Goal: Information Seeking & Learning: Compare options

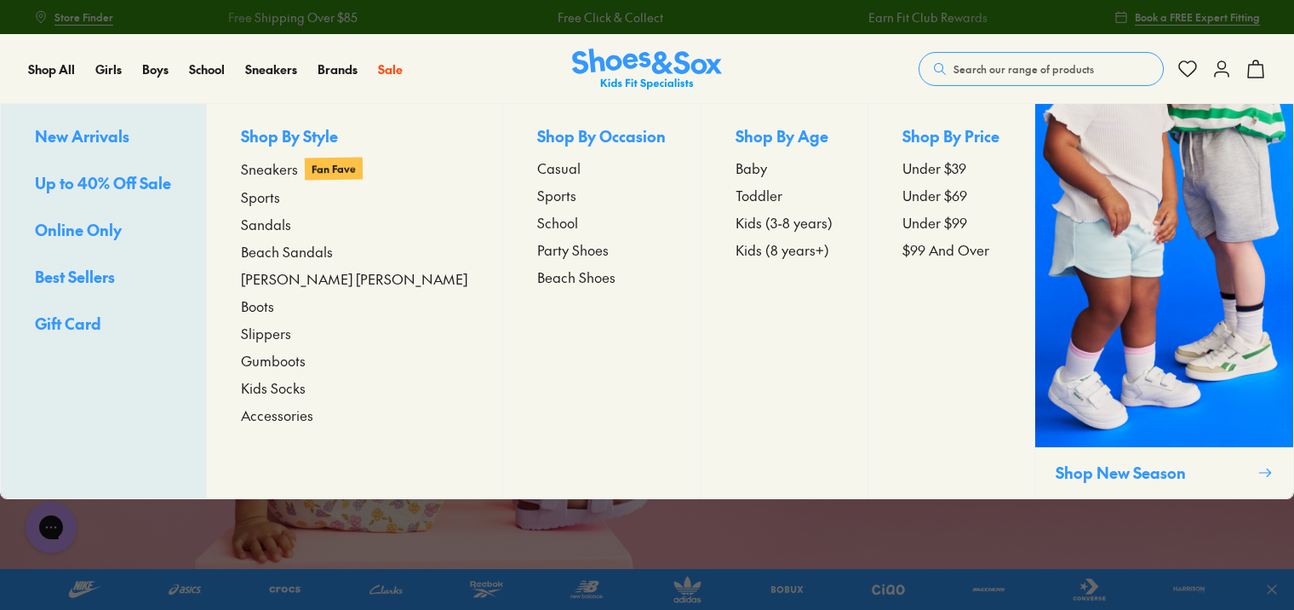
click at [72, 135] on span "New Arrivals" at bounding box center [82, 135] width 94 height 21
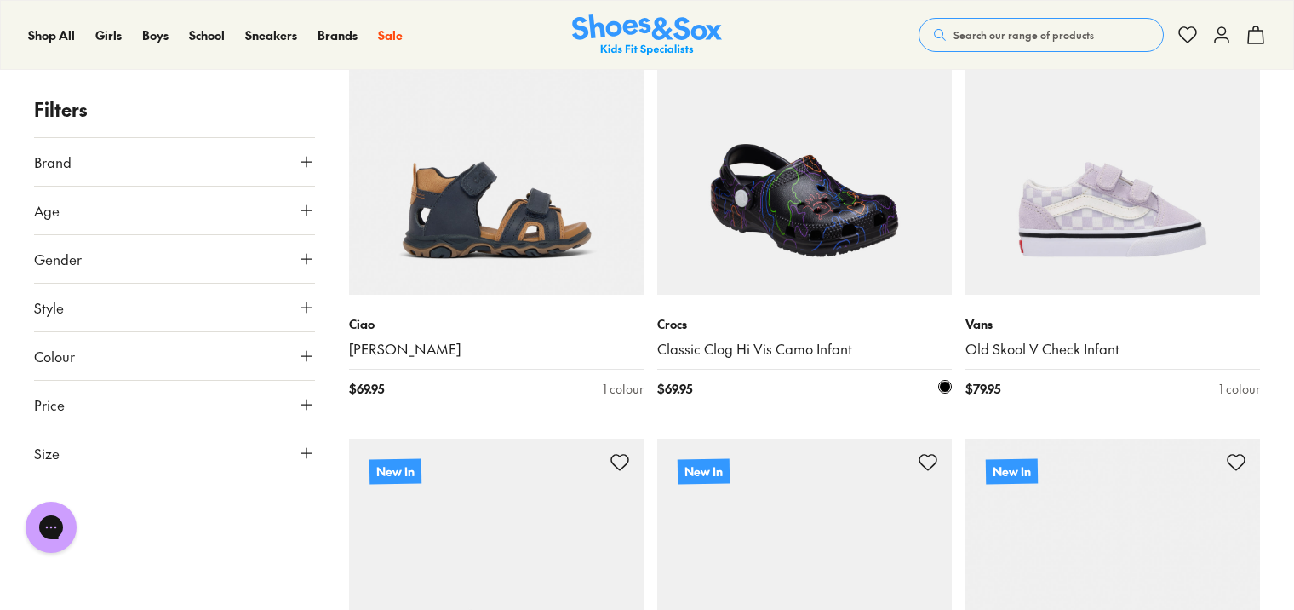
scroll to position [3405, 0]
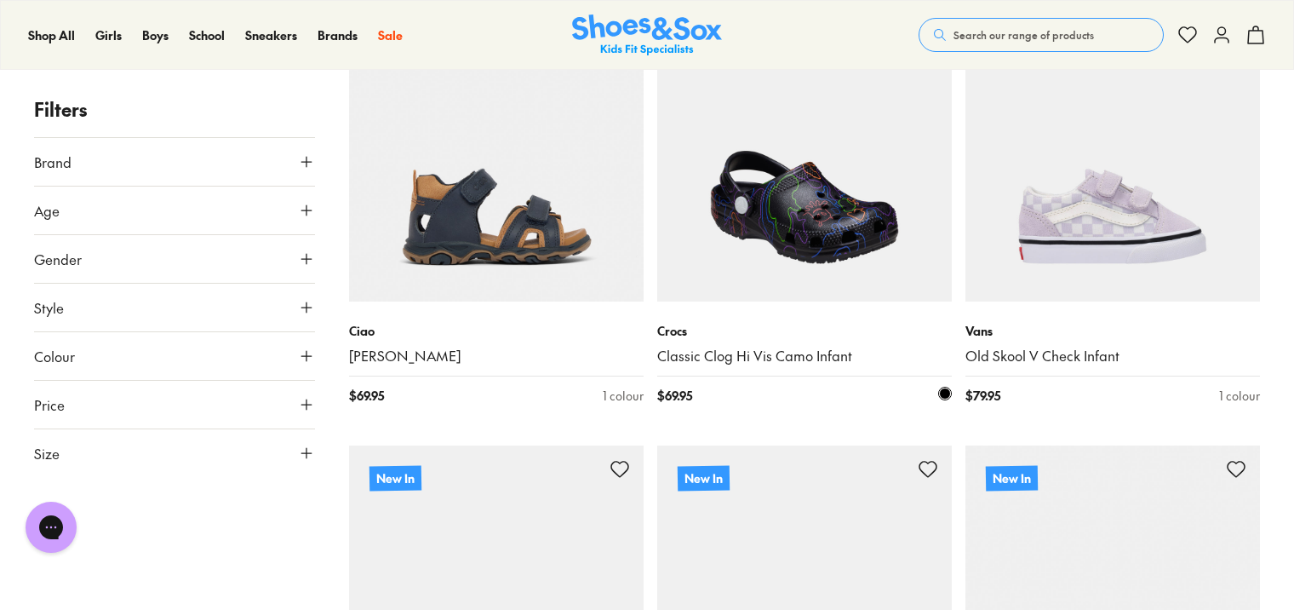
click at [816, 235] on img at bounding box center [804, 154] width 295 height 295
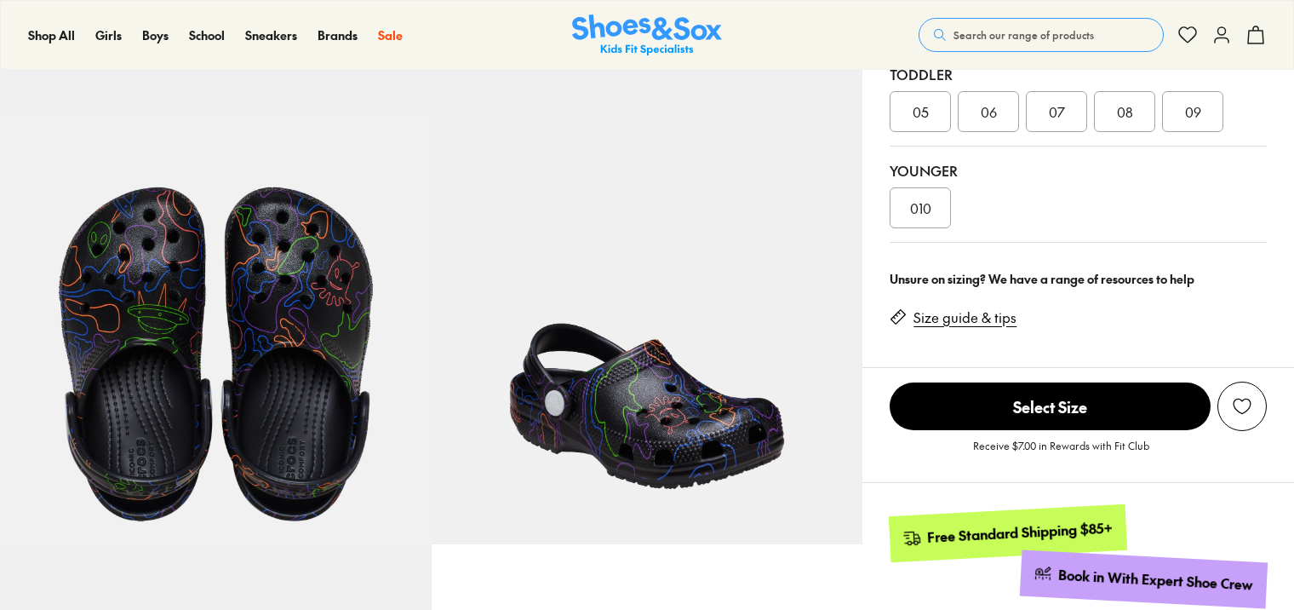
scroll to position [426, 0]
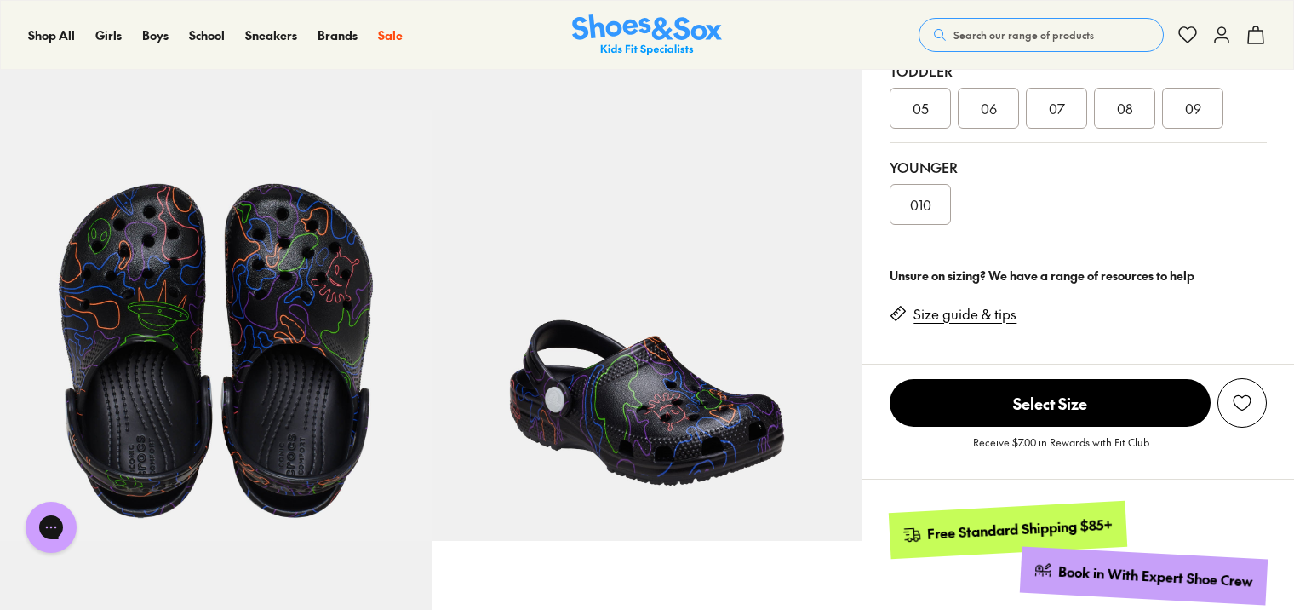
select select "*"
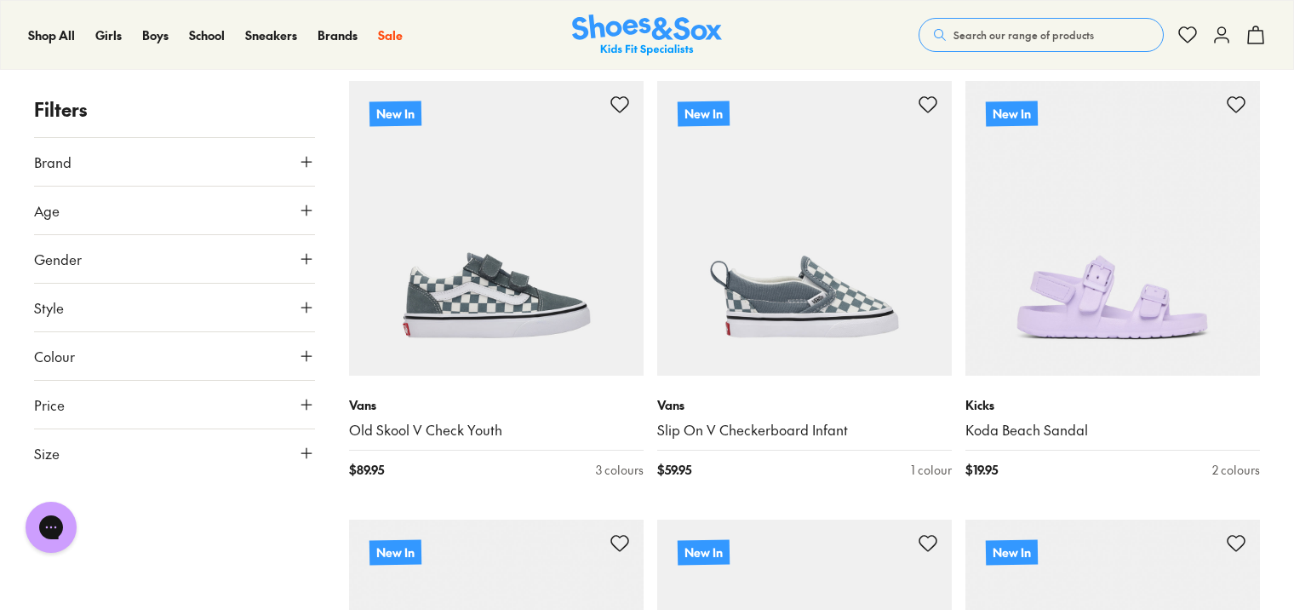
scroll to position [3799, 0]
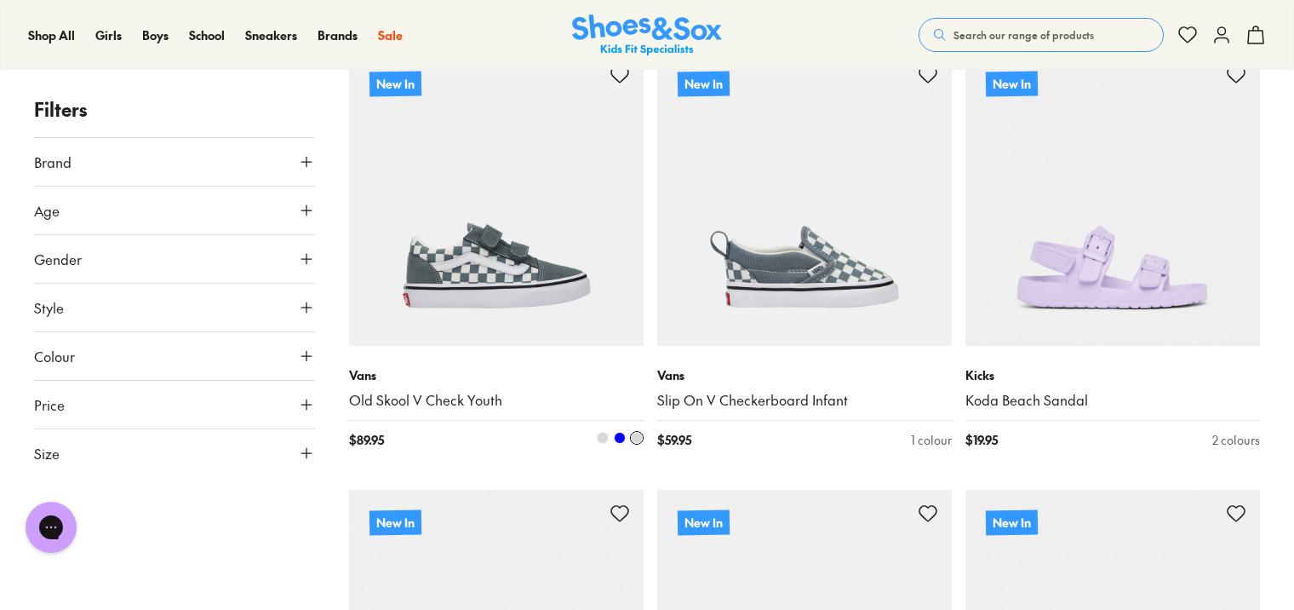
click at [506, 263] on img at bounding box center [496, 198] width 295 height 295
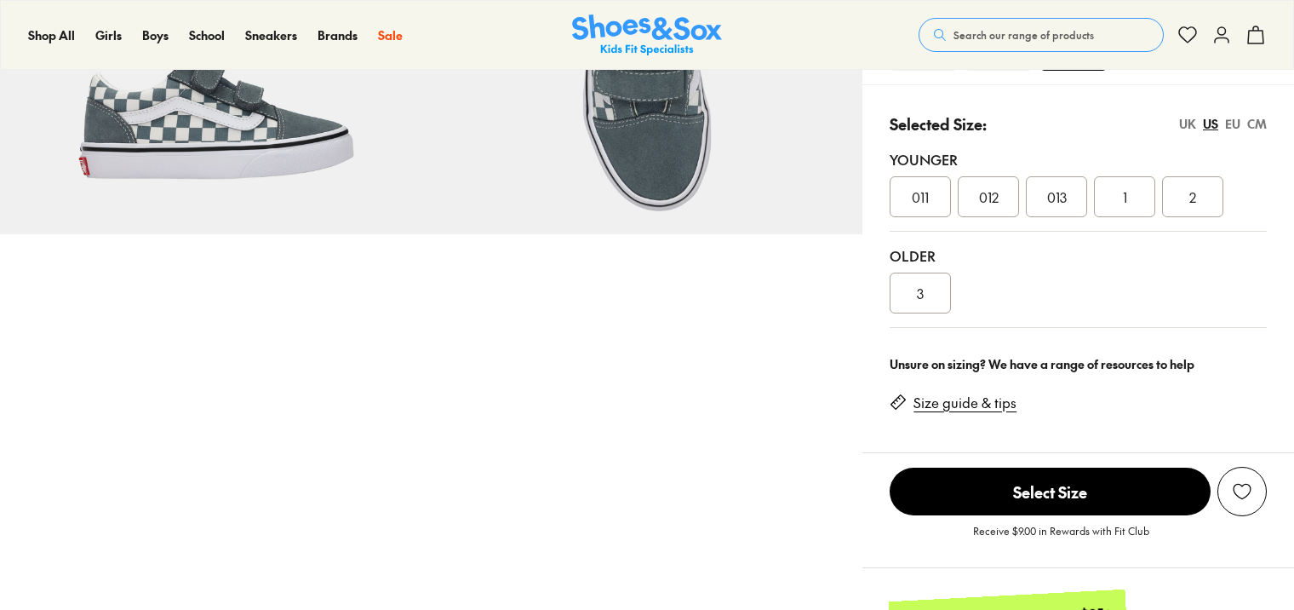
scroll to position [255, 0]
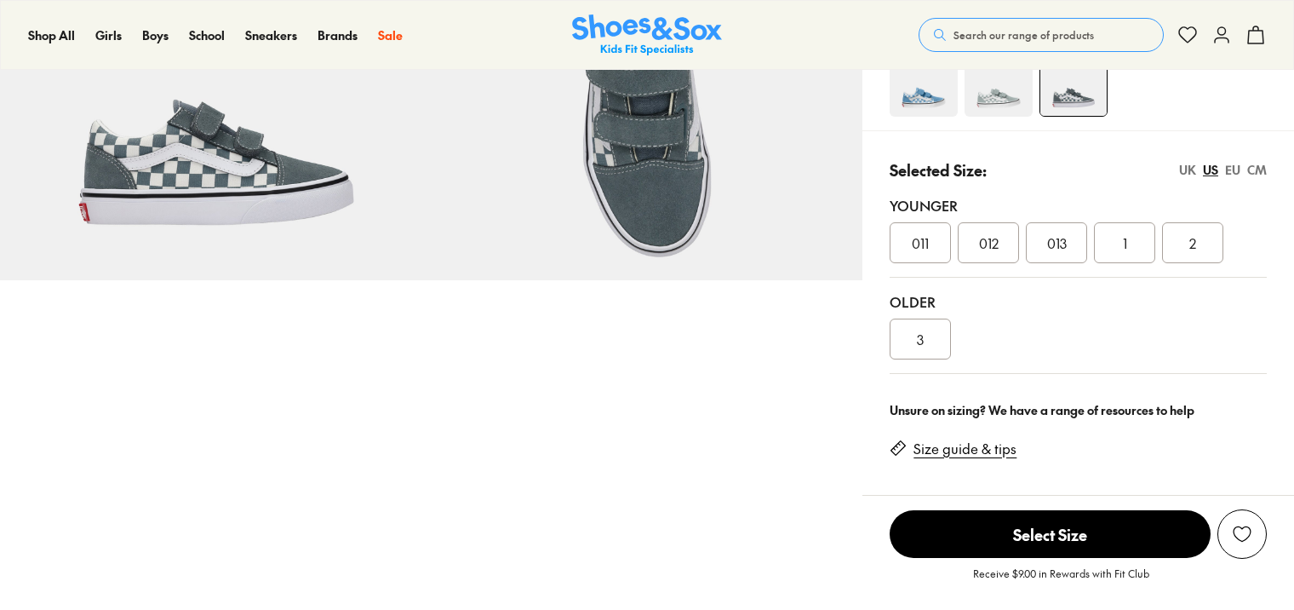
select select "*"
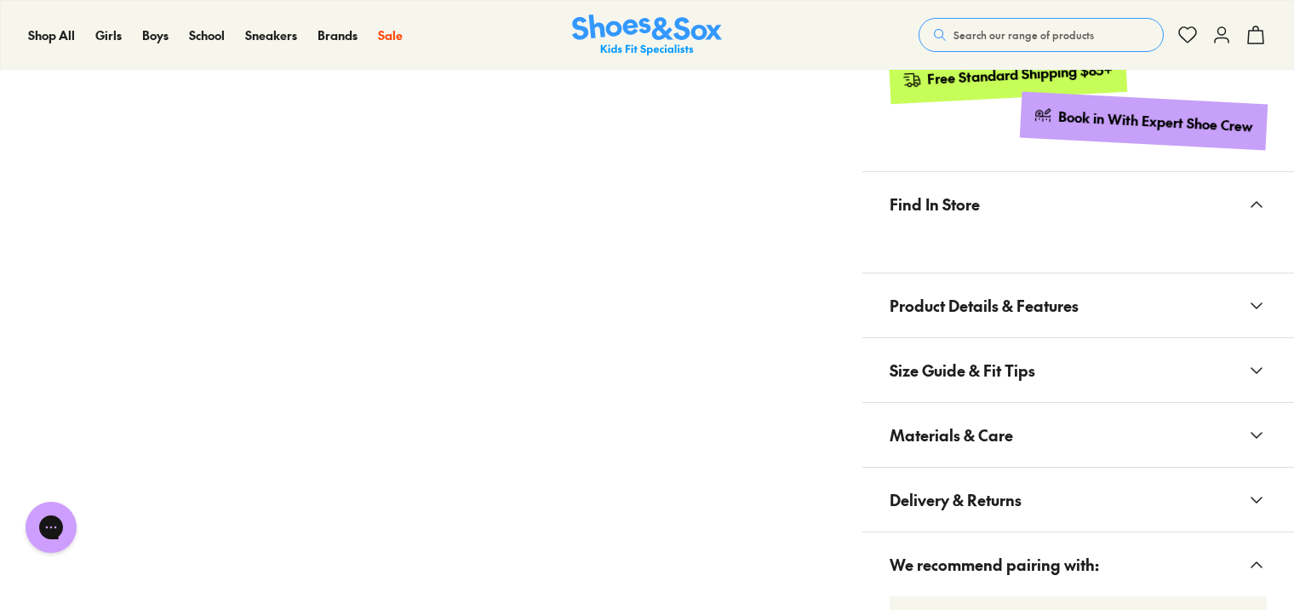
scroll to position [851, 0]
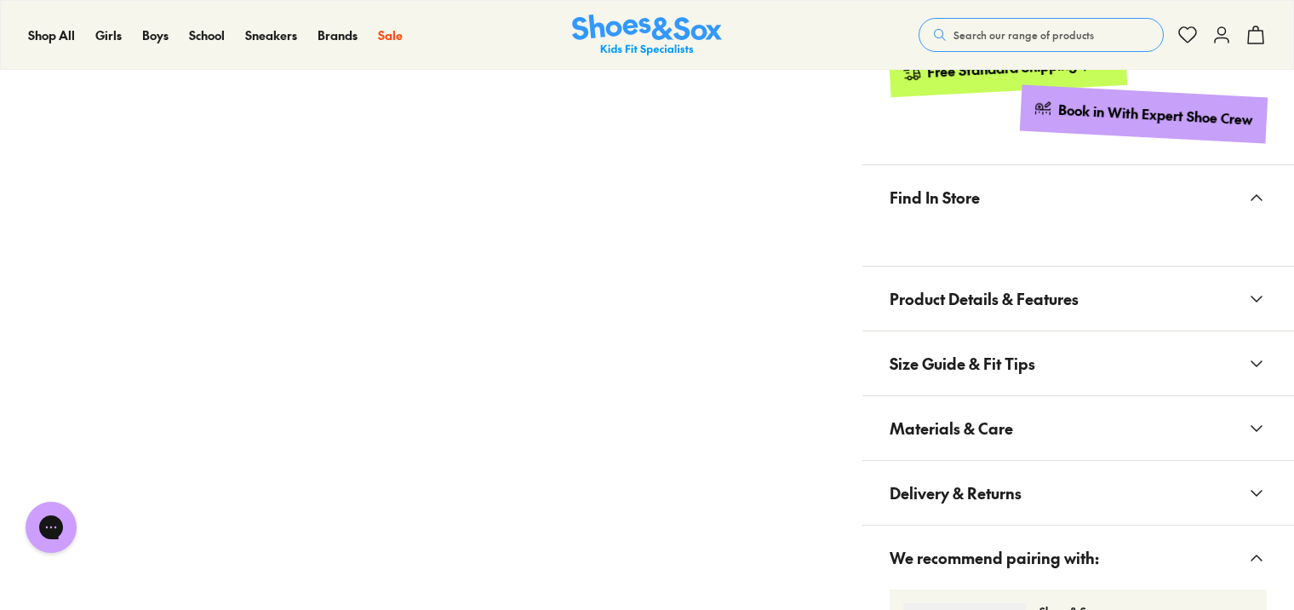
click at [1053, 430] on button "Materials & Care" at bounding box center [1078, 428] width 432 height 64
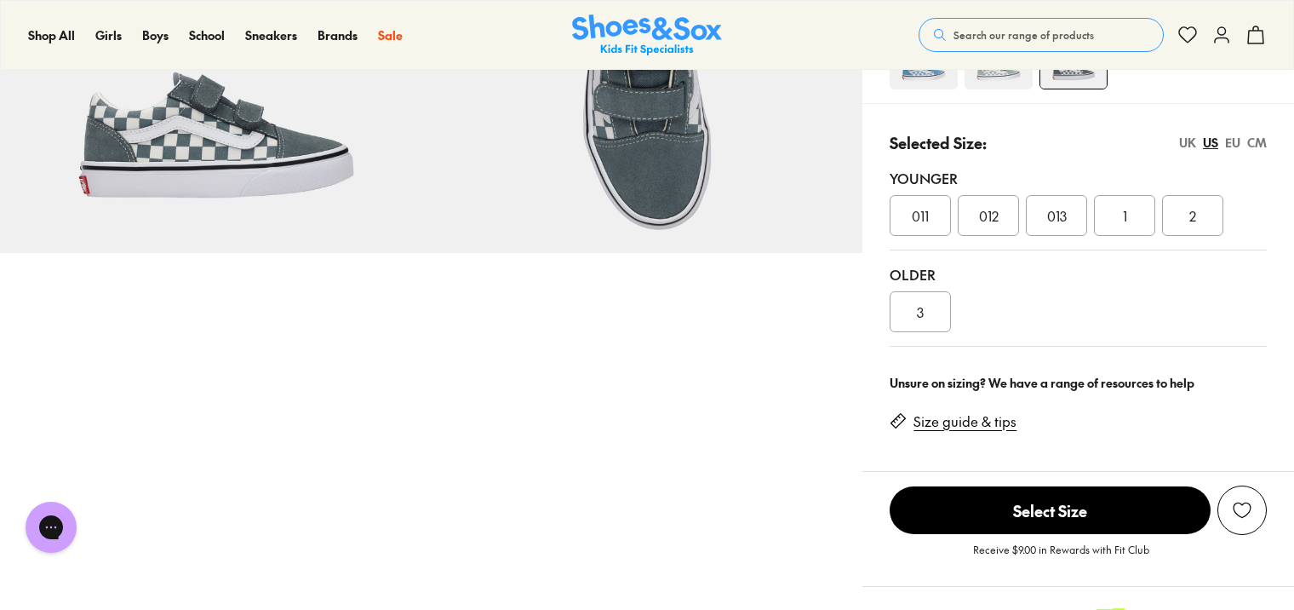
scroll to position [170, 0]
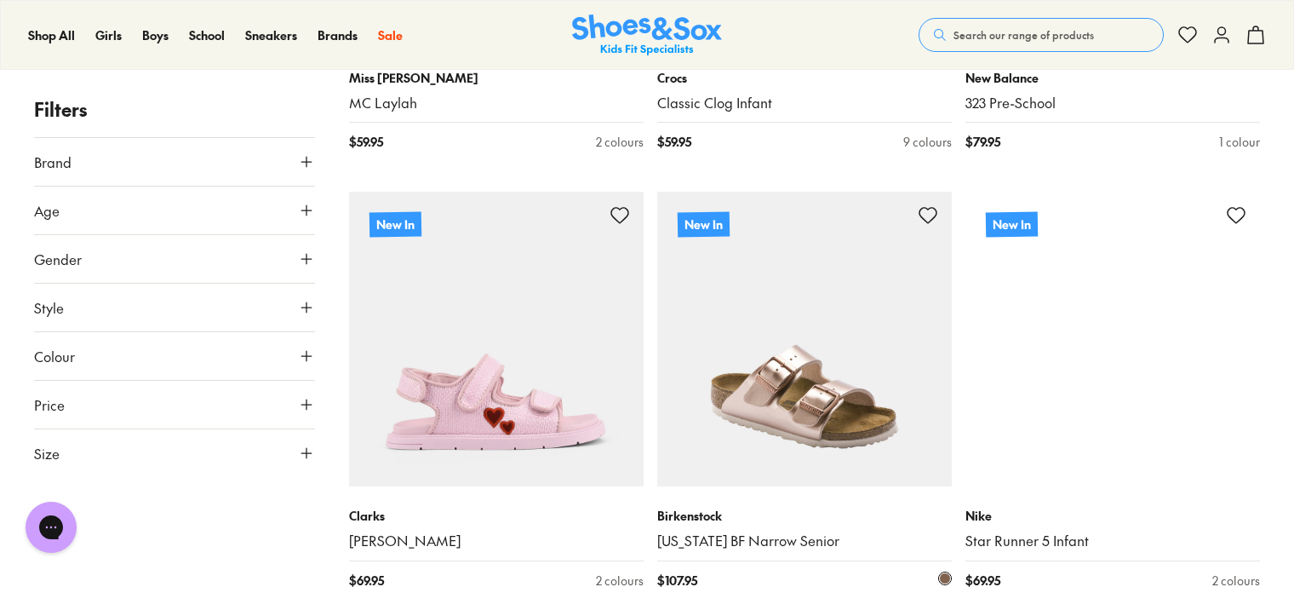
scroll to position [9004, 0]
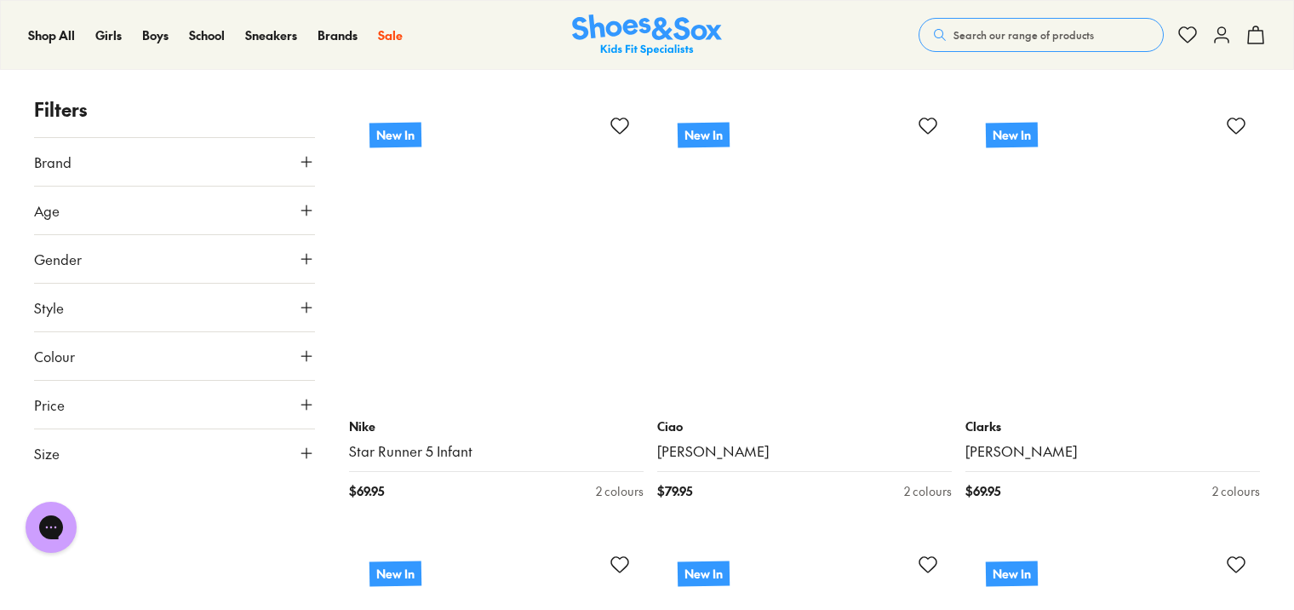
scroll to position [10792, 0]
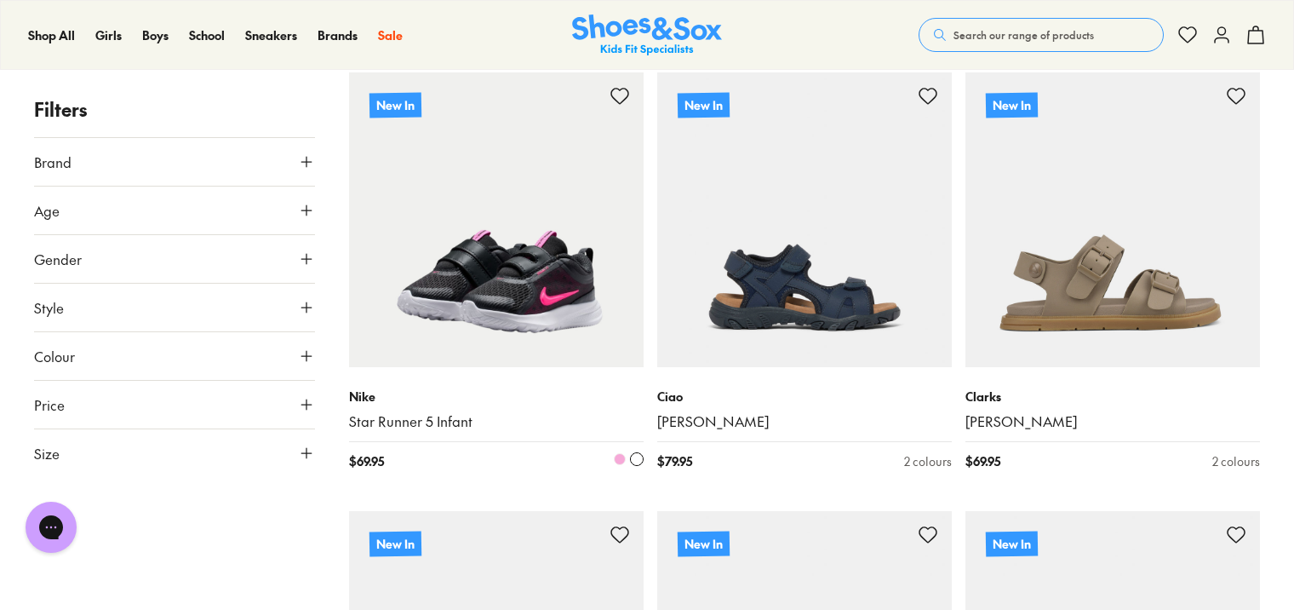
click at [485, 278] on img at bounding box center [496, 219] width 295 height 295
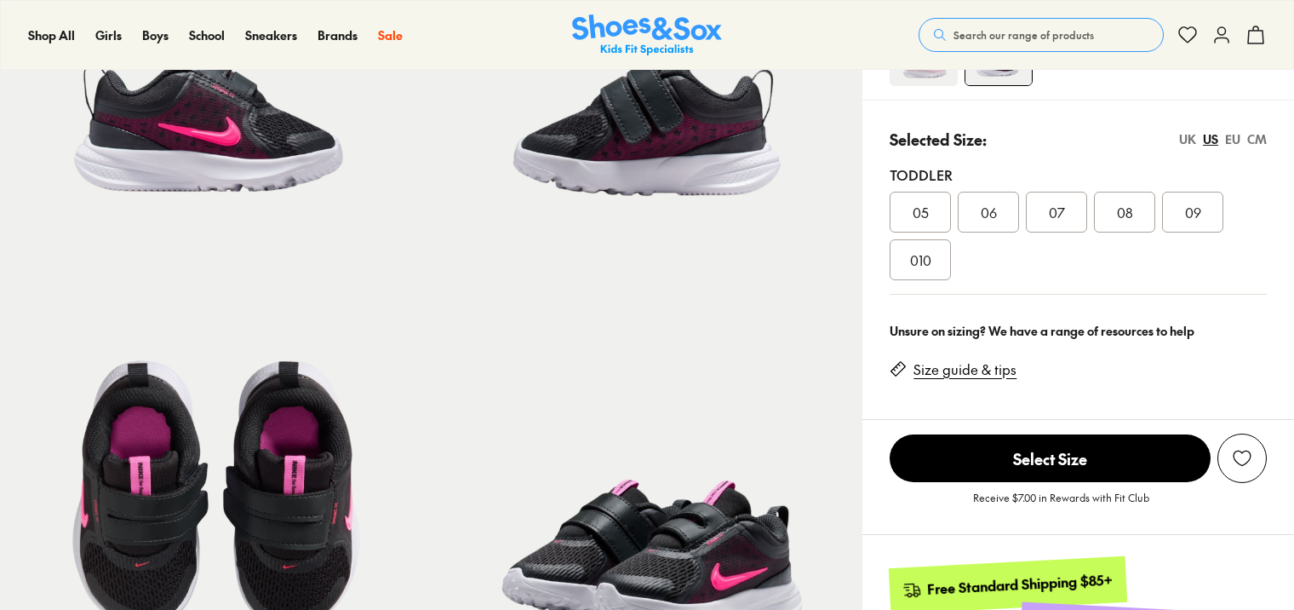
select select "*"
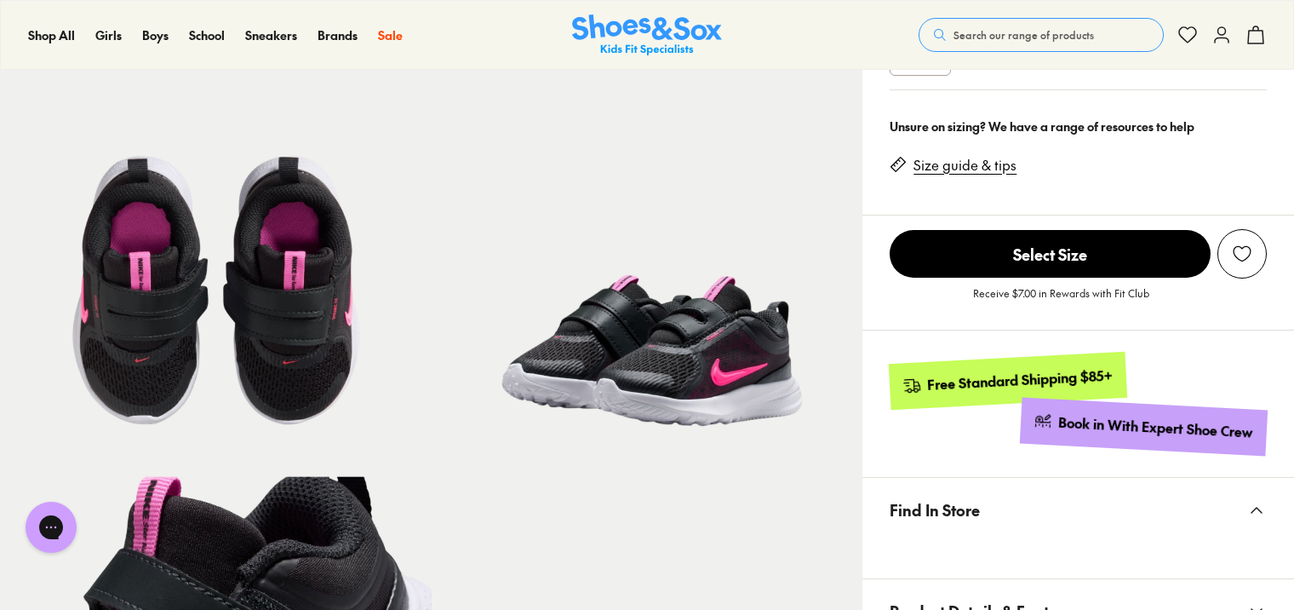
scroll to position [511, 0]
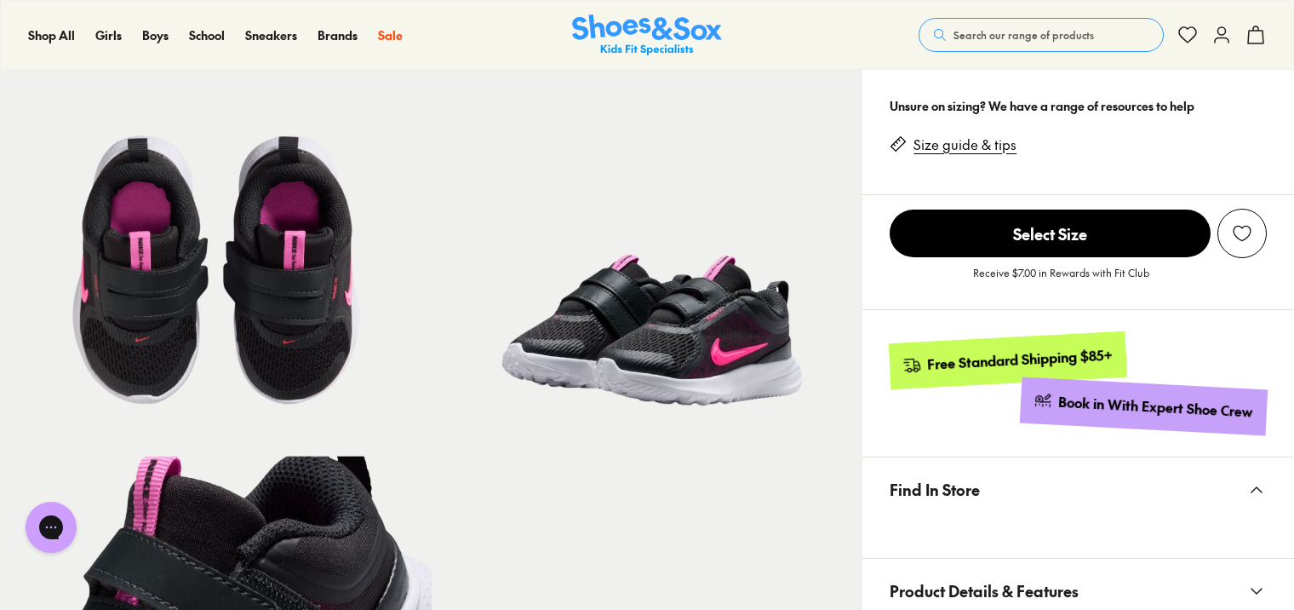
click at [310, 305] on img at bounding box center [216, 241] width 432 height 432
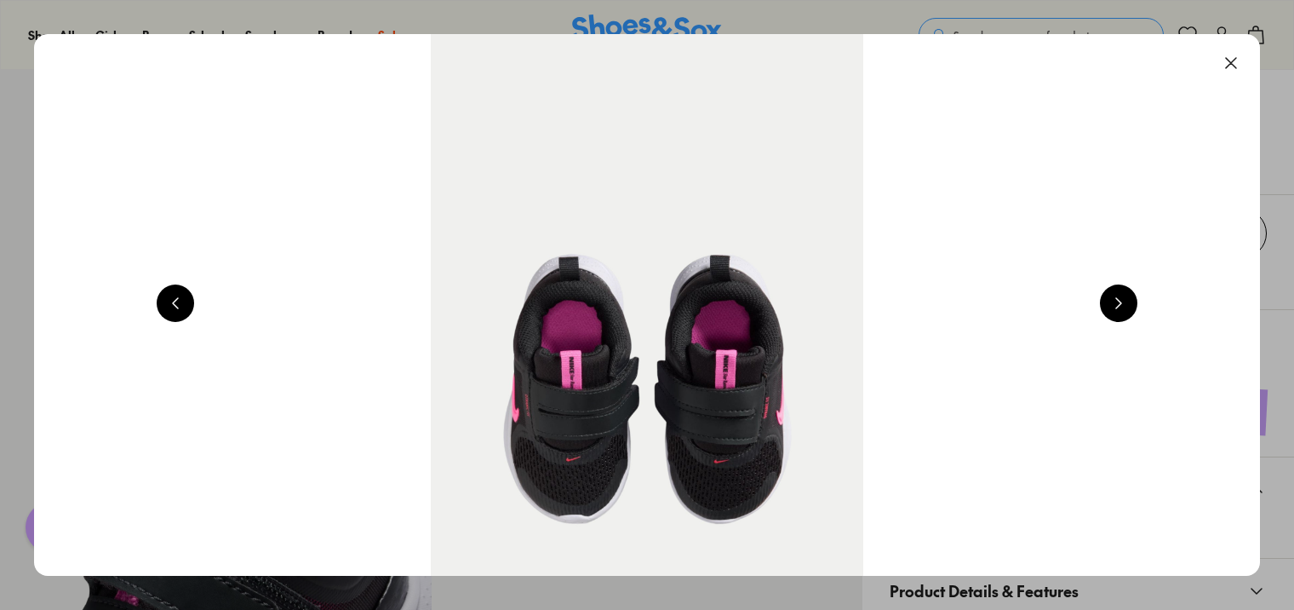
scroll to position [0, 3698]
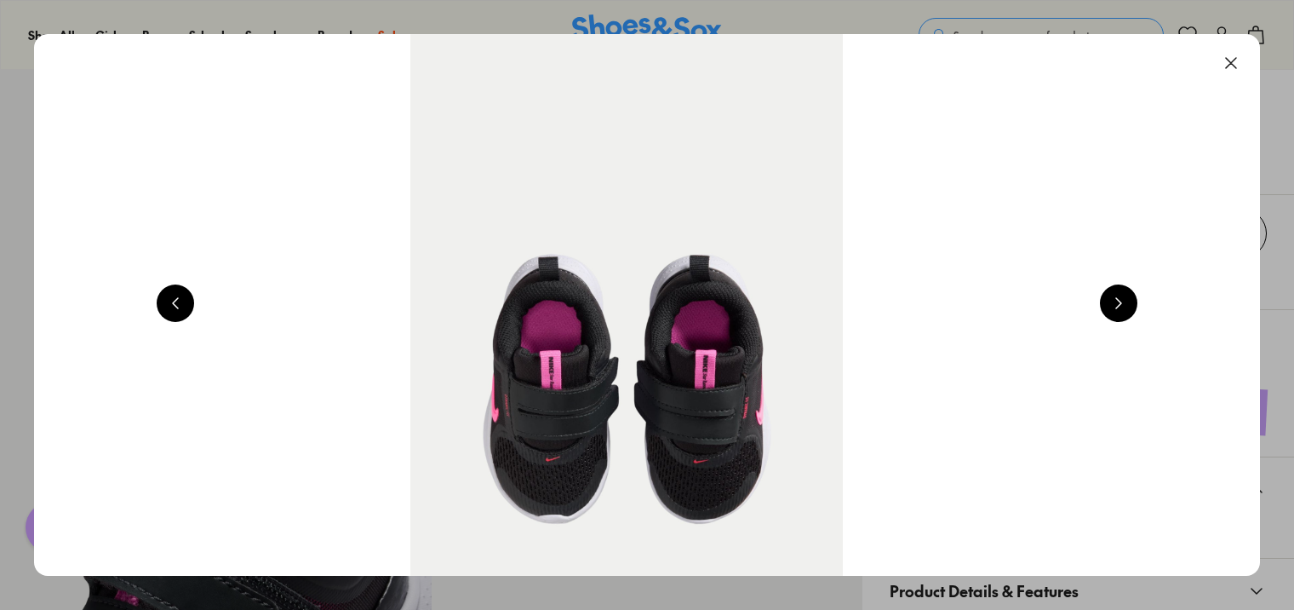
click at [1234, 55] on button at bounding box center [1230, 62] width 37 height 37
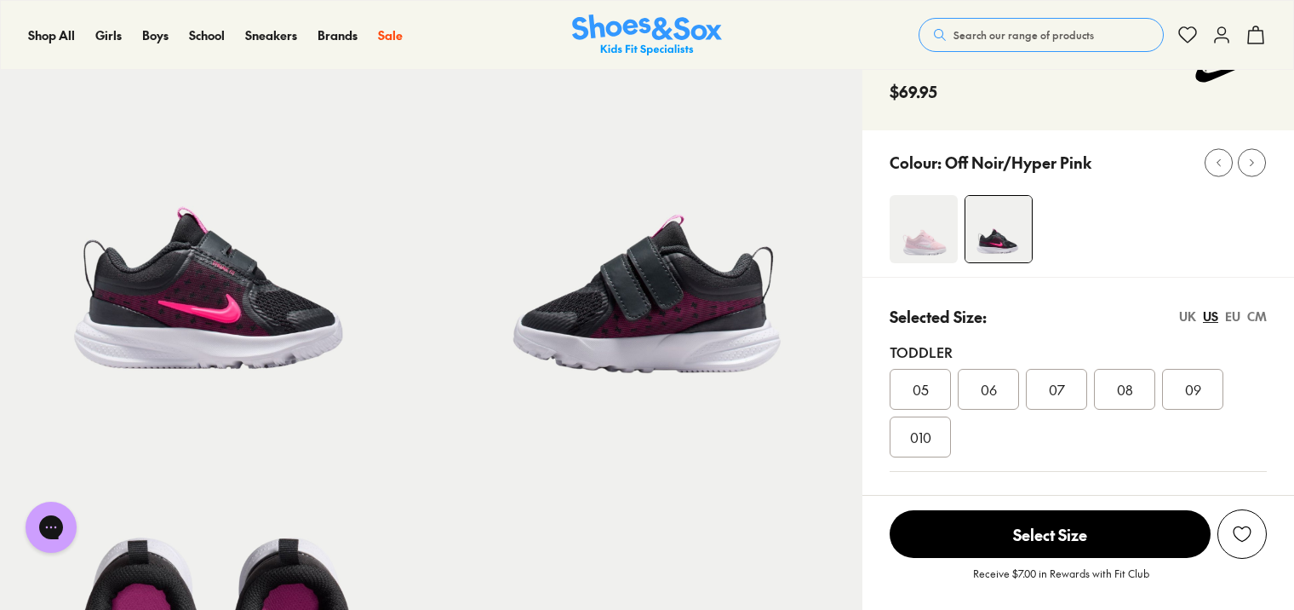
scroll to position [0, 0]
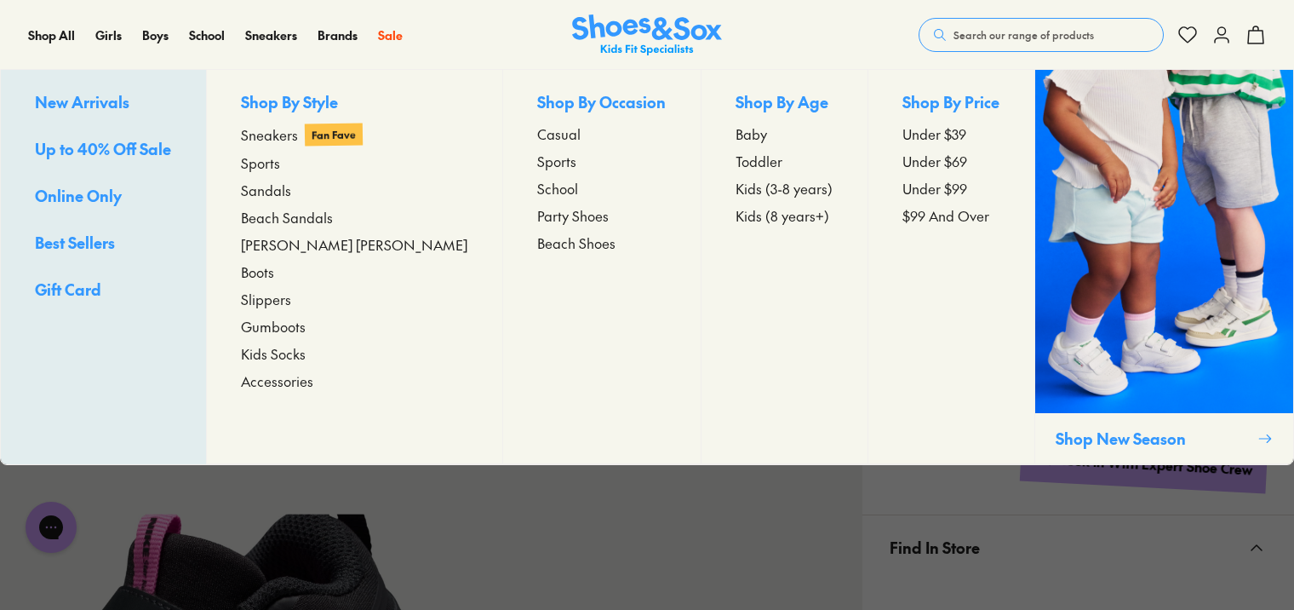
scroll to position [511, 0]
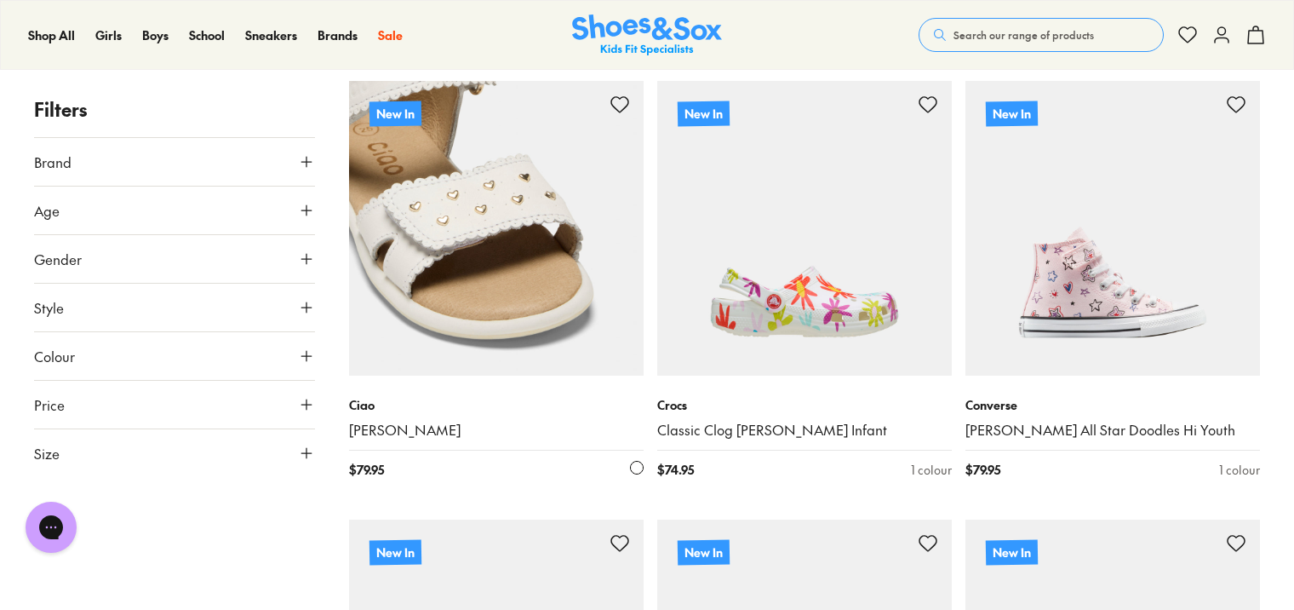
scroll to position [2459, 0]
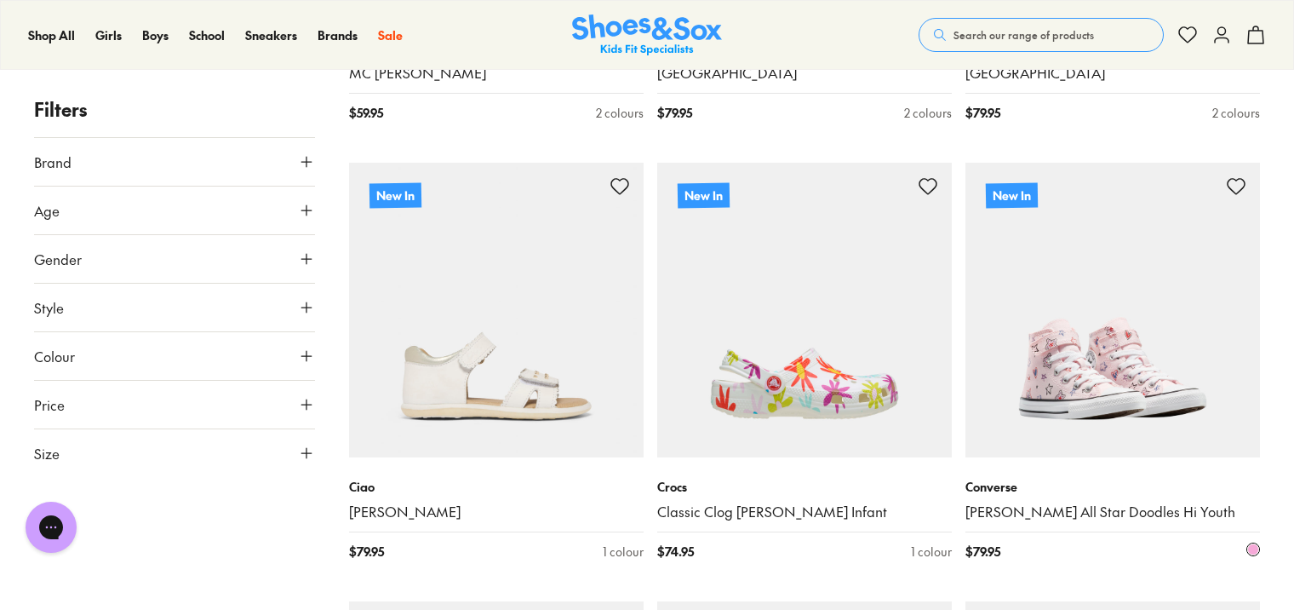
click at [1095, 409] on img at bounding box center [1112, 310] width 295 height 295
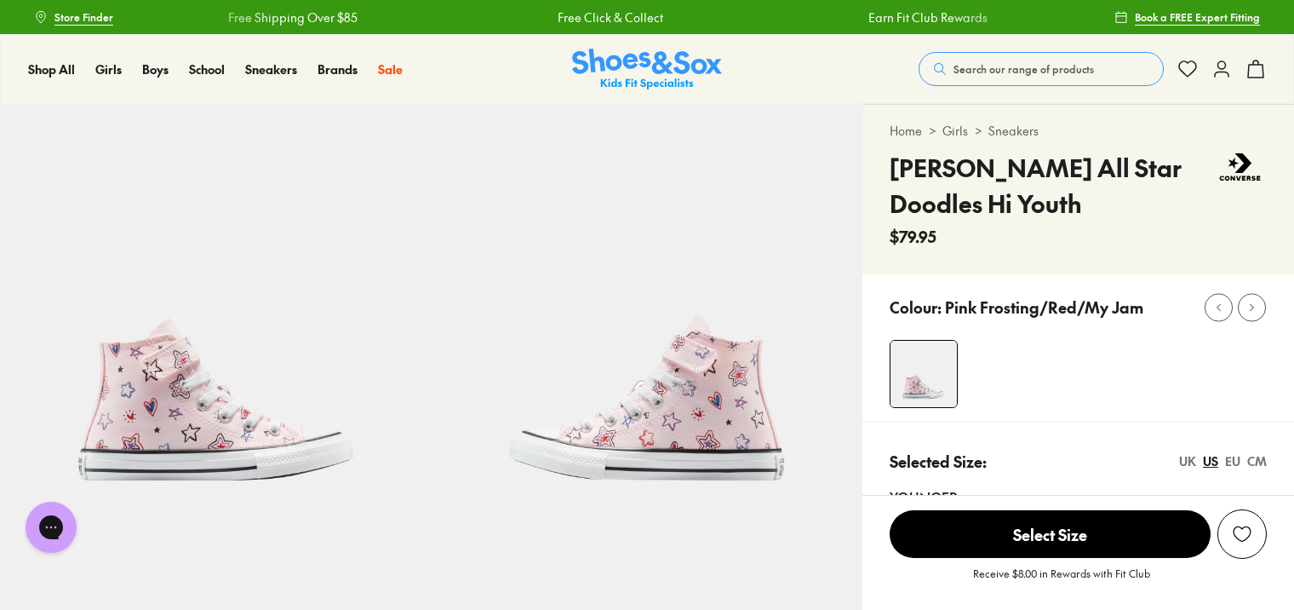
select select "*"
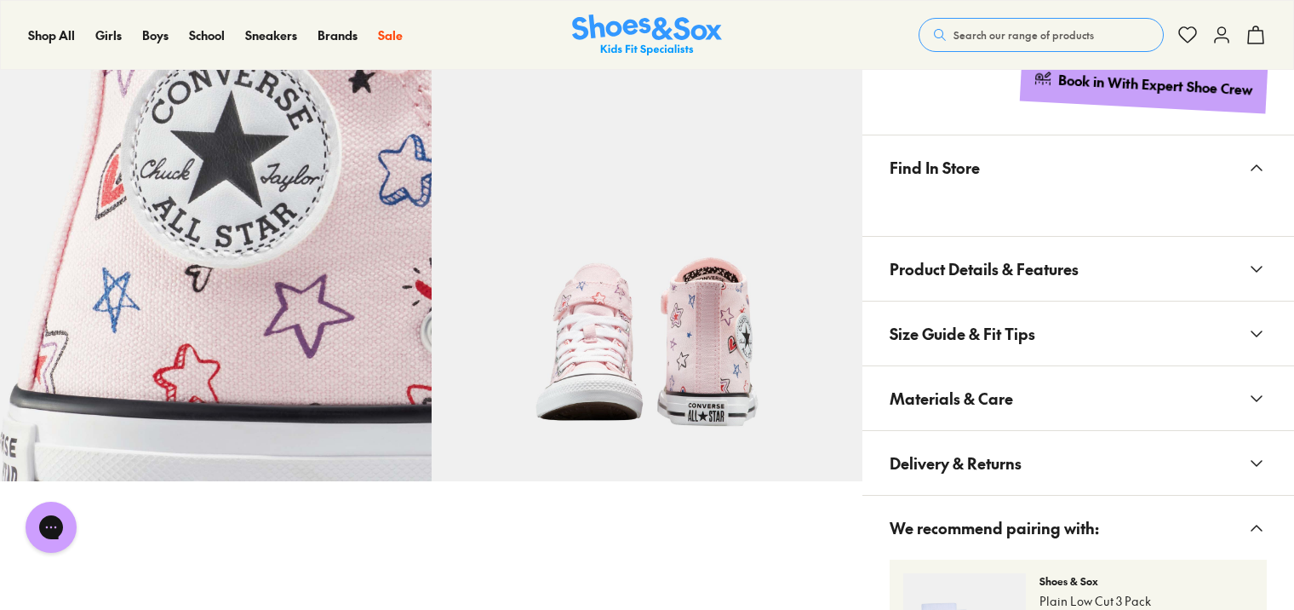
scroll to position [936, 0]
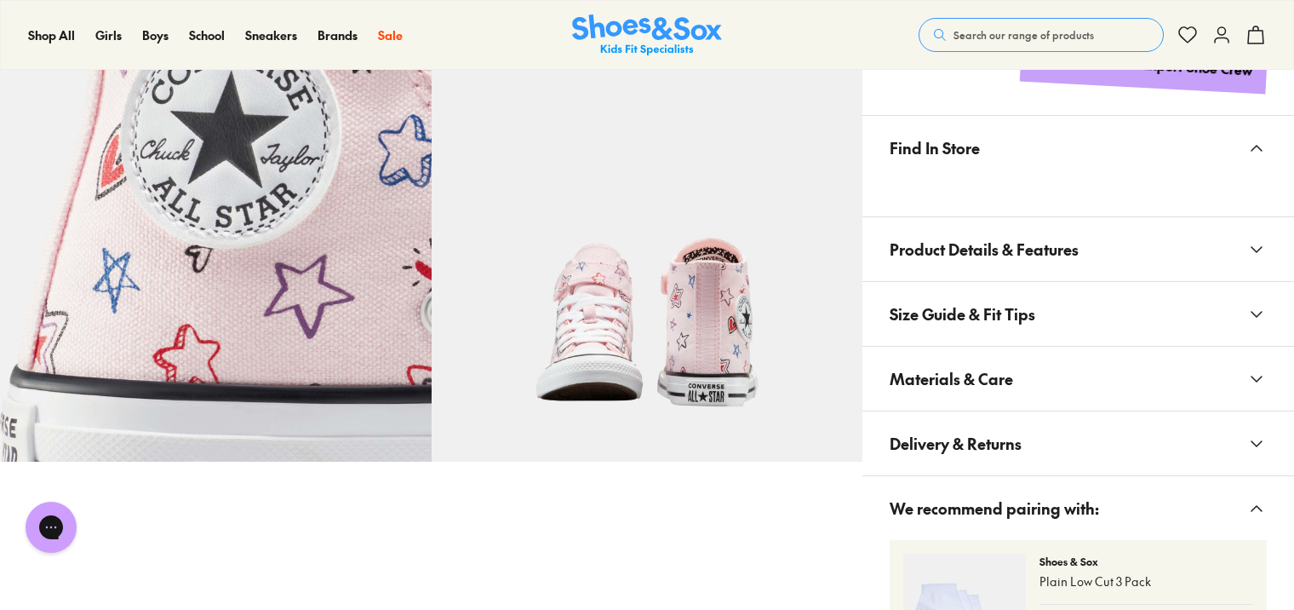
click at [998, 381] on span "Materials & Care" at bounding box center [951, 378] width 123 height 50
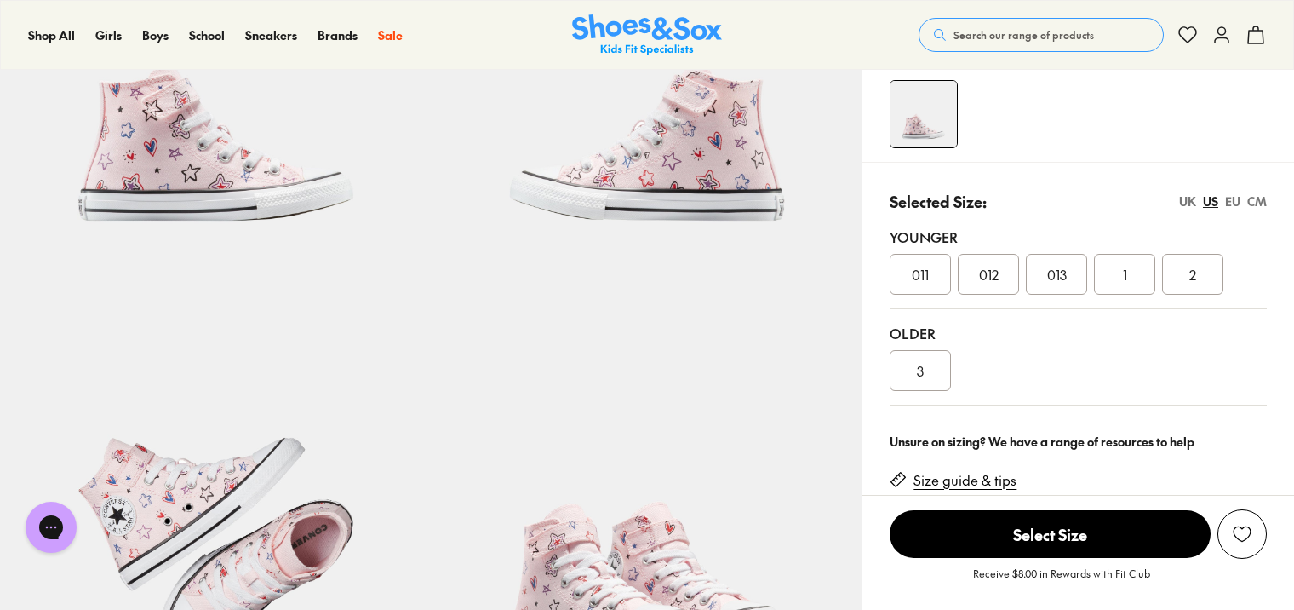
scroll to position [255, 0]
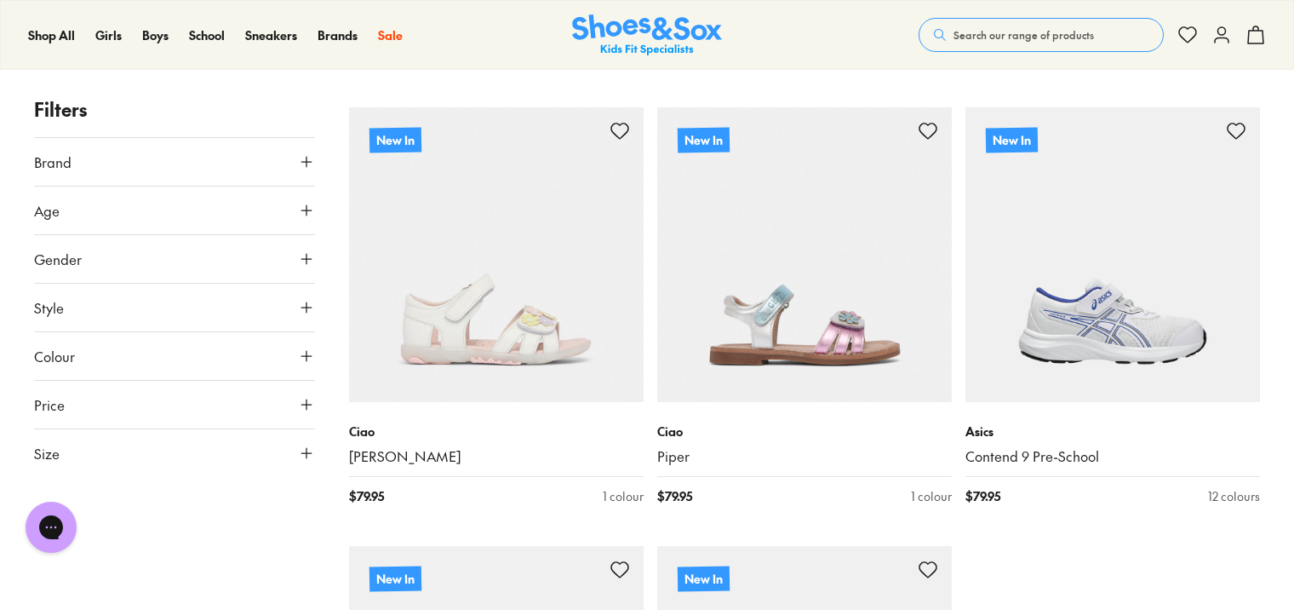
scroll to position [4284, 0]
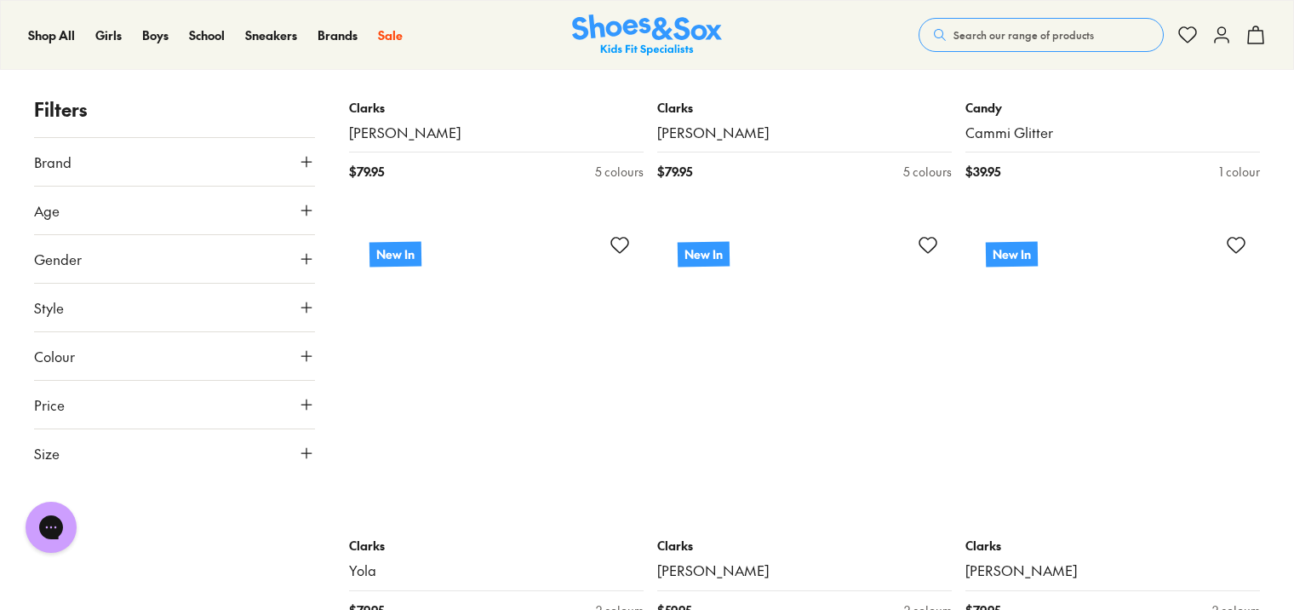
scroll to position [9051, 0]
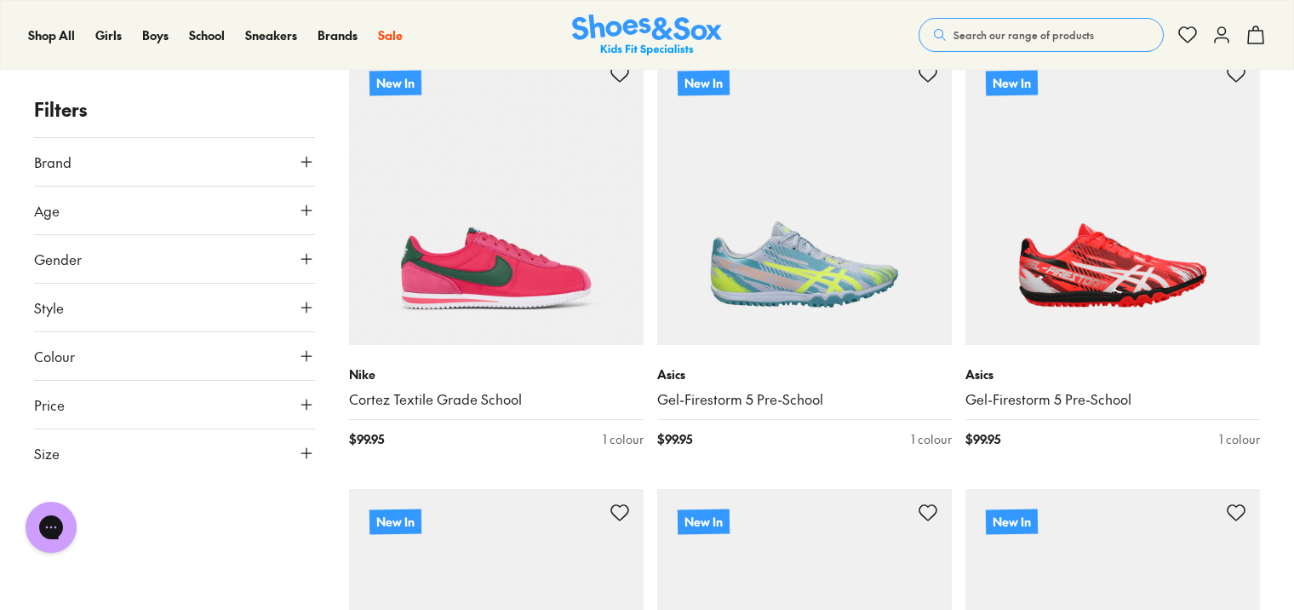
scroll to position [10499, 0]
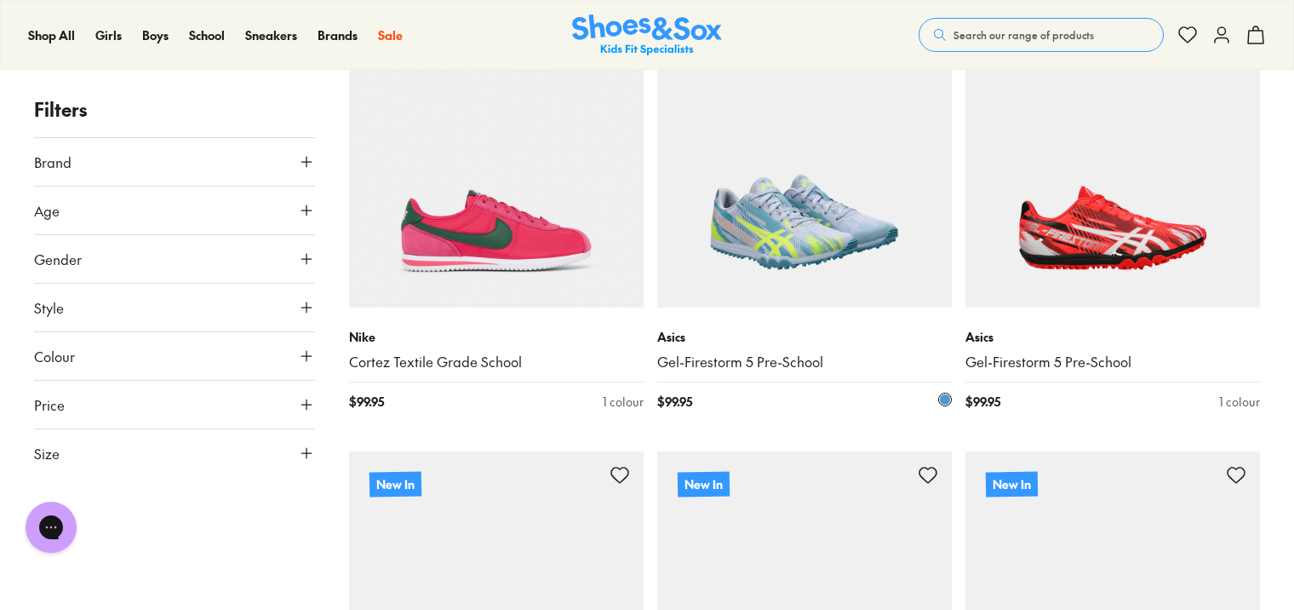
click at [803, 222] on img at bounding box center [804, 160] width 295 height 295
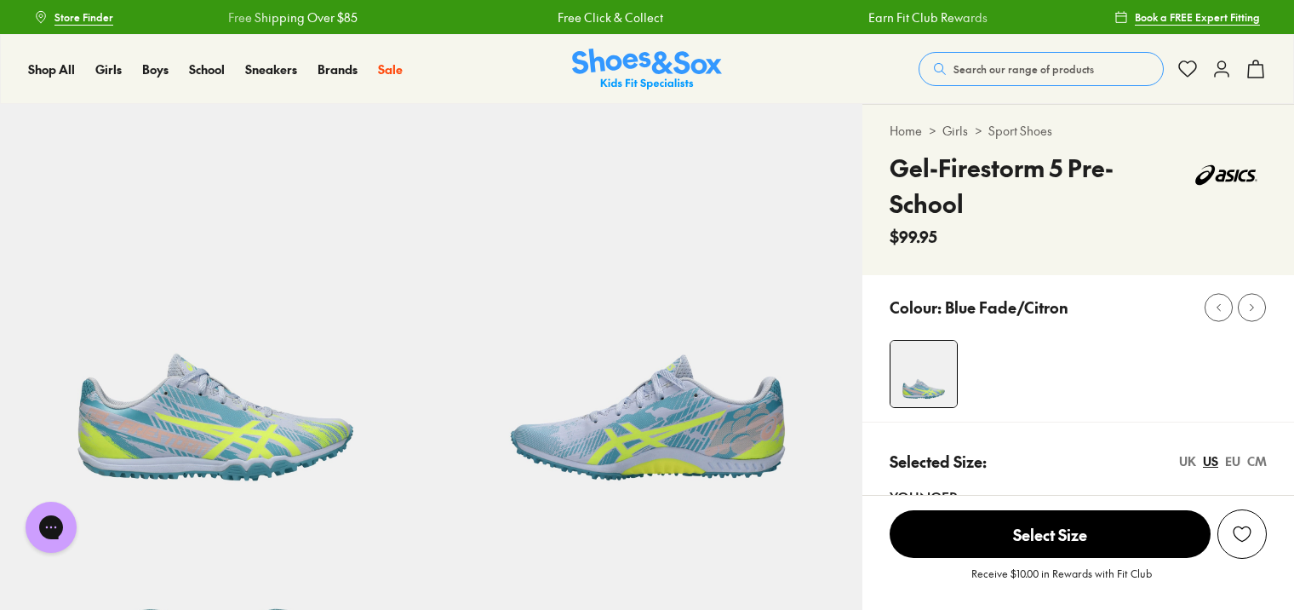
select select "*"
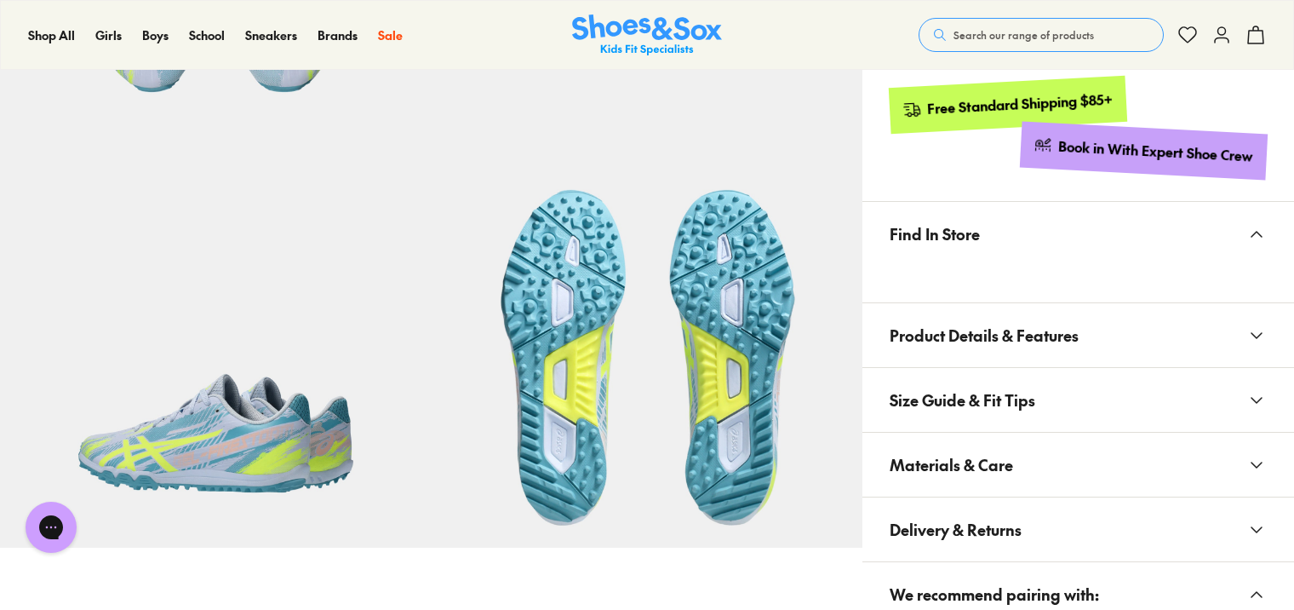
scroll to position [851, 0]
click at [1024, 459] on button "Materials & Care" at bounding box center [1078, 464] width 432 height 64
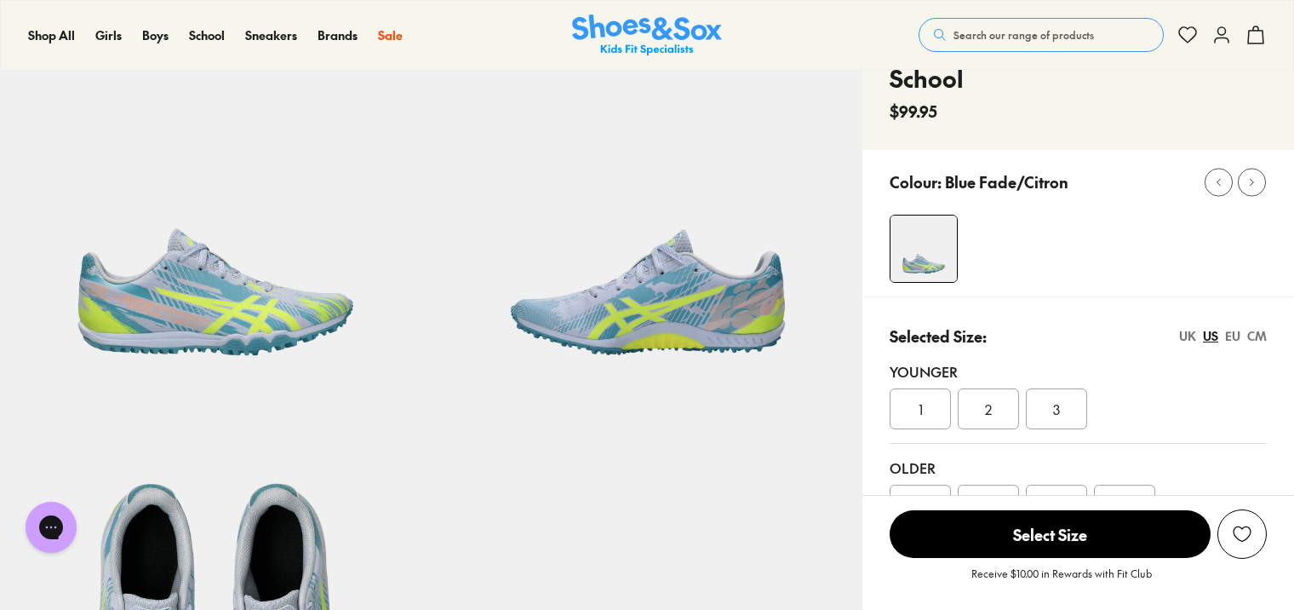
scroll to position [0, 0]
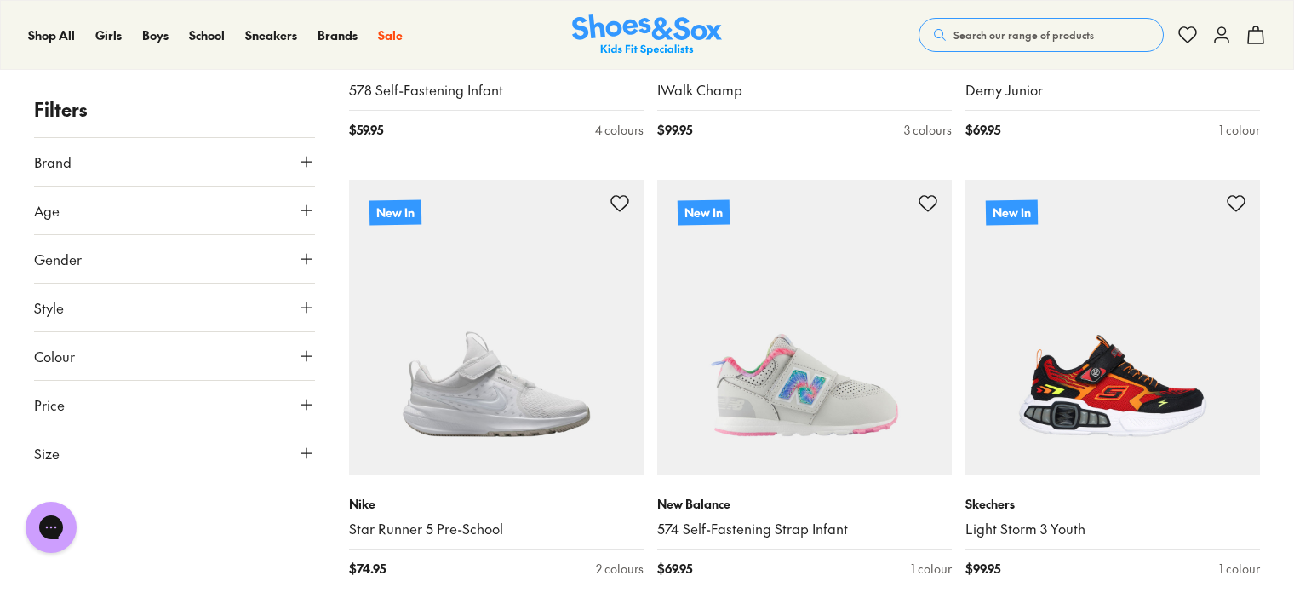
scroll to position [3821, 0]
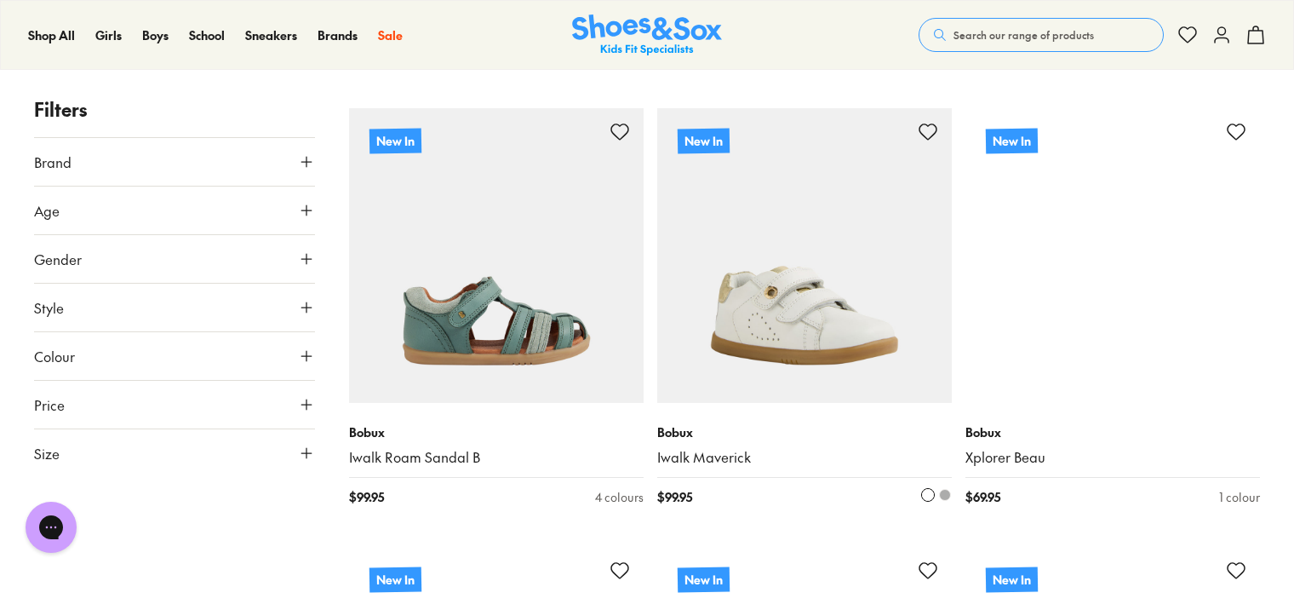
scroll to position [4672, 0]
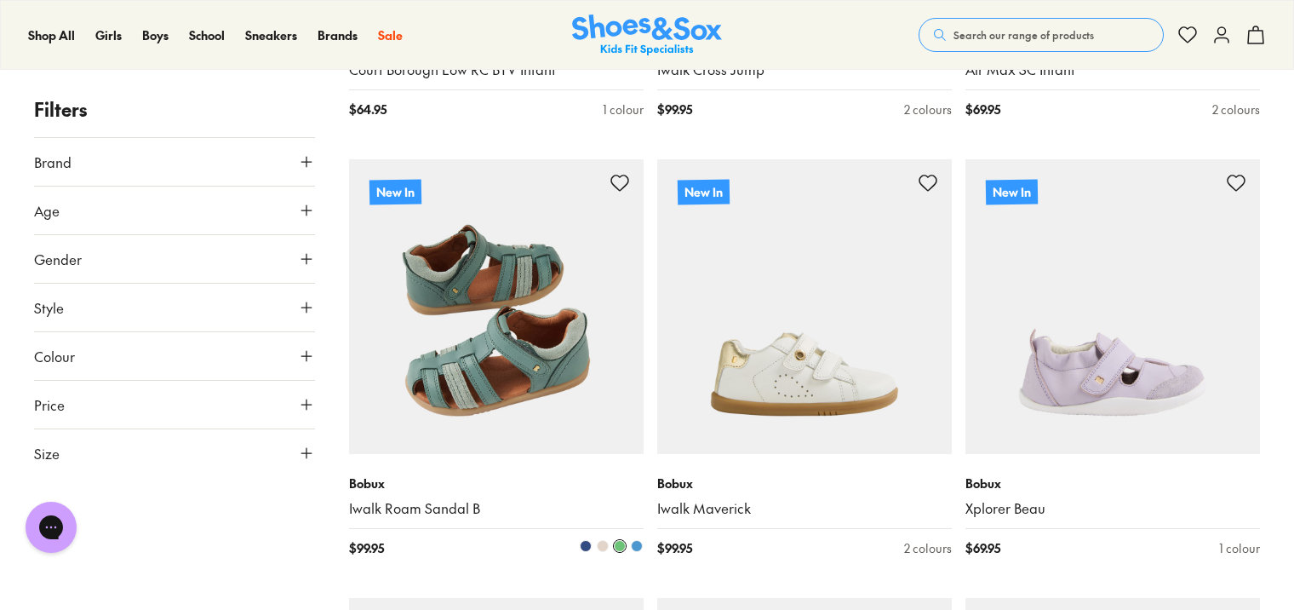
click at [541, 335] on img at bounding box center [496, 306] width 295 height 295
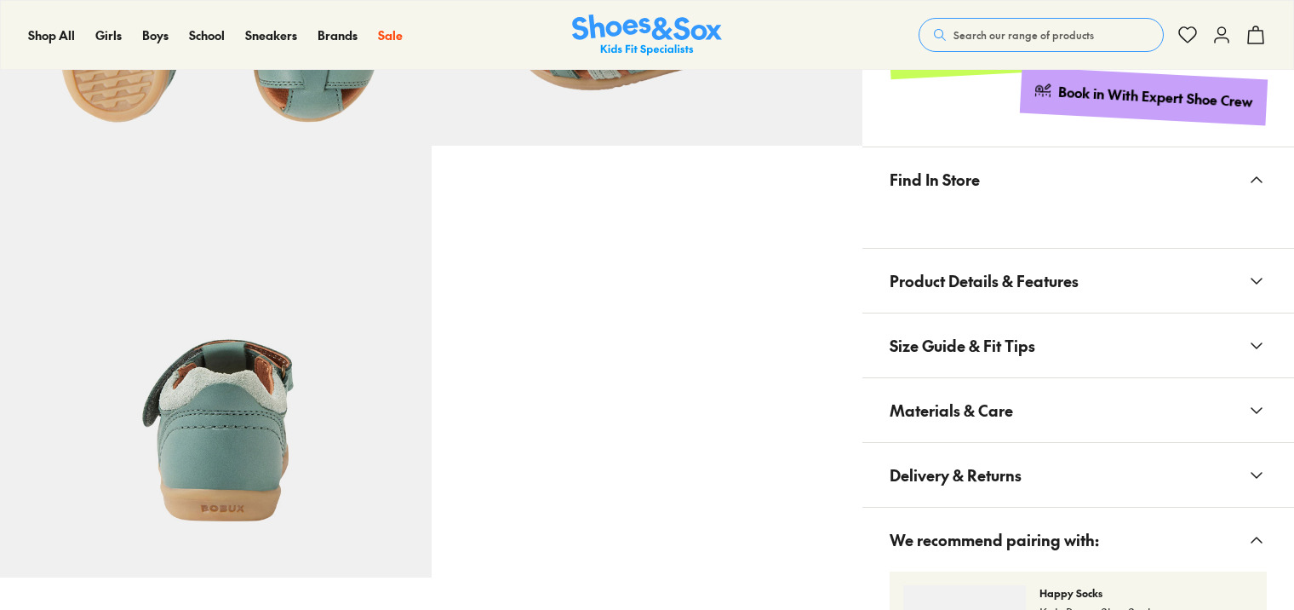
scroll to position [851, 0]
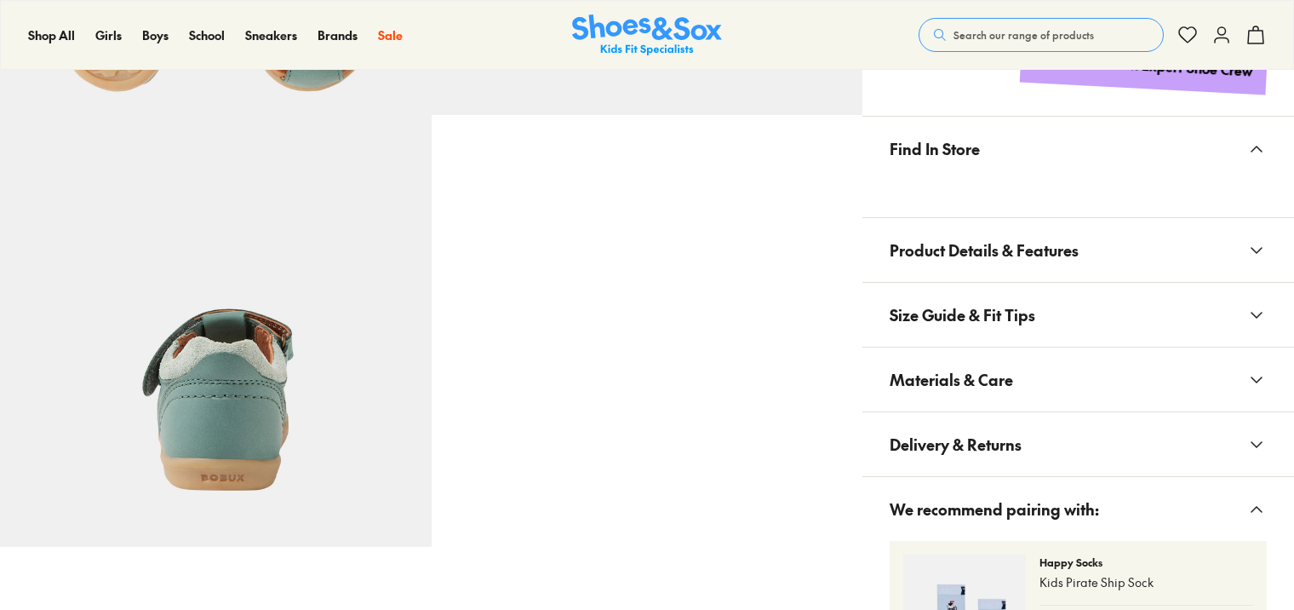
select select "*"
click at [912, 381] on span "Materials & Care" at bounding box center [951, 379] width 123 height 50
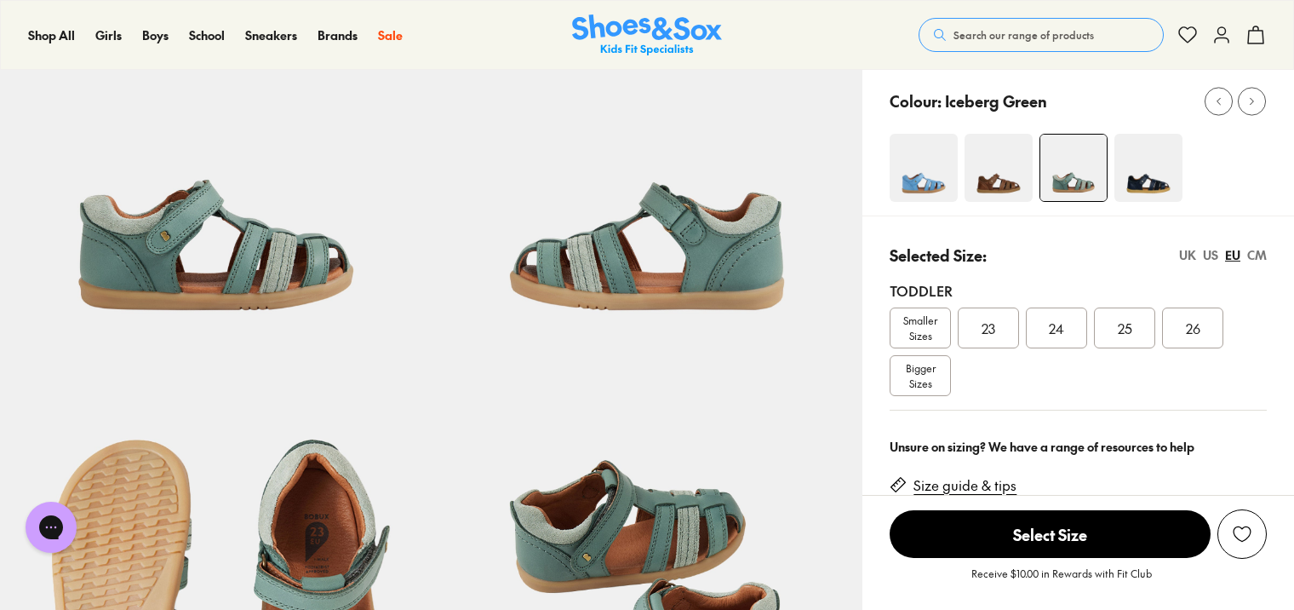
scroll to position [85, 0]
